Goal: Ask a question

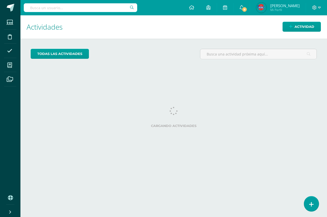
click at [310, 204] on icon at bounding box center [311, 204] width 5 height 6
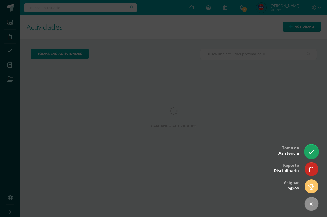
click at [306, 153] on link at bounding box center [311, 151] width 15 height 15
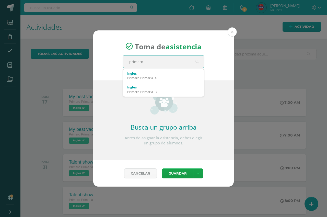
type input "primero b"
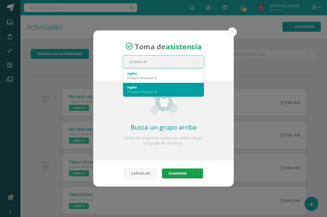
click at [189, 85] on div "Inglés" at bounding box center [163, 87] width 73 height 5
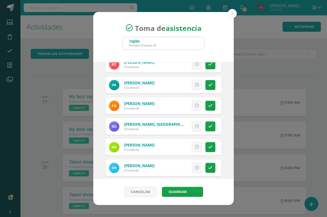
scroll to position [117, 0]
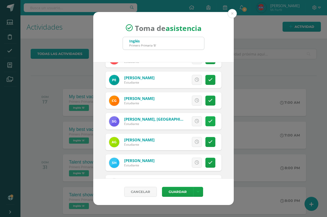
click at [206, 126] on link at bounding box center [210, 121] width 10 height 10
click at [181, 122] on span "Excusa" at bounding box center [188, 120] width 14 height 9
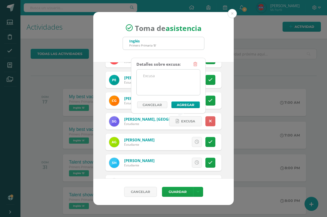
click at [177, 81] on textarea at bounding box center [168, 82] width 63 height 26
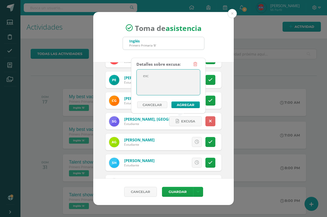
click at [211, 79] on div "Excusa Detalles sobre excusa: Añadir excusa a todas las inasistencias del día C…" at bounding box center [185, 79] width 74 height 17
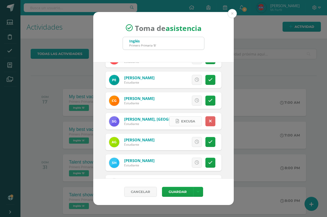
click at [185, 122] on span "Excusa" at bounding box center [188, 120] width 14 height 9
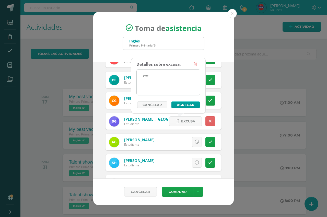
click at [154, 72] on textarea "exc" at bounding box center [168, 82] width 63 height 26
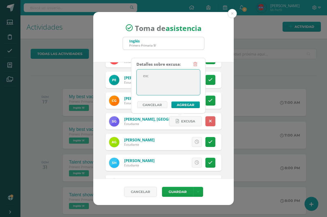
click at [155, 76] on textarea "exc" at bounding box center [168, 82] width 63 height 26
type textarea "excusa"
click at [185, 104] on button "Agregar" at bounding box center [185, 104] width 28 height 7
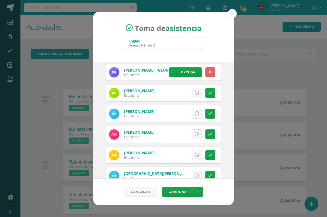
scroll to position [173, 0]
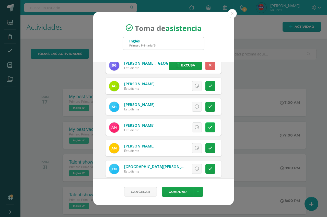
click at [208, 130] on link at bounding box center [210, 127] width 10 height 10
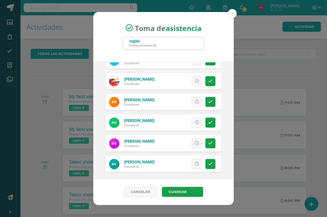
scroll to position [303, 0]
